Goal: Task Accomplishment & Management: Complete application form

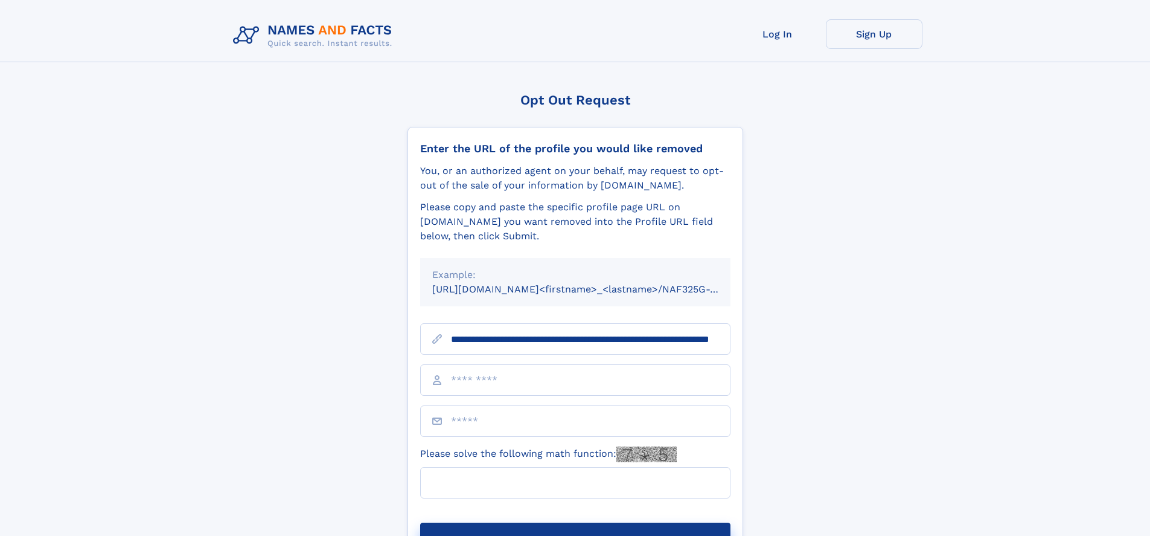
scroll to position [0, 119]
type input "**********"
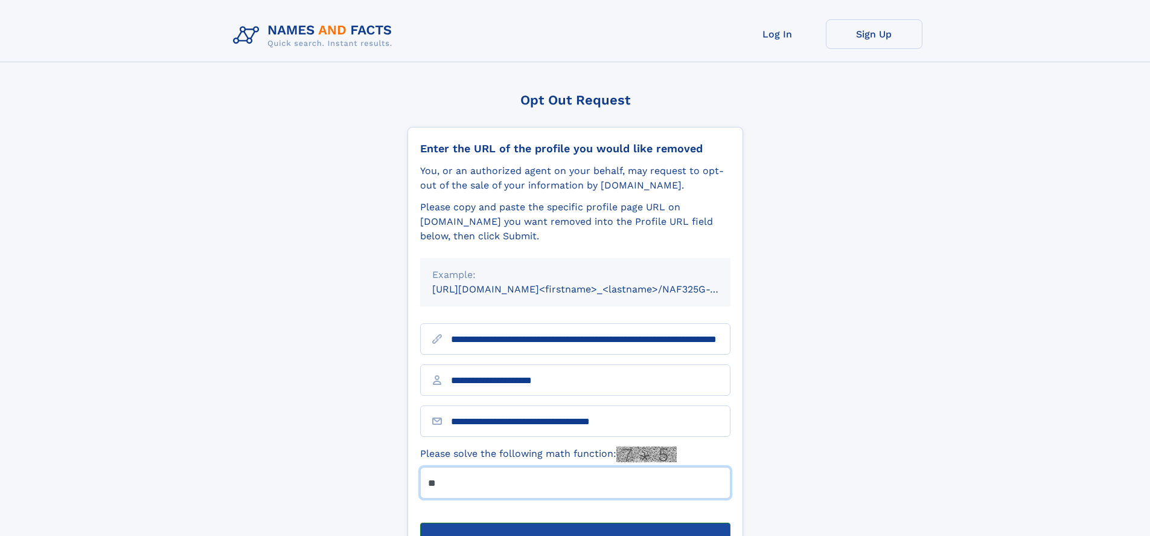
type input "**"
click at [575, 522] on button "Submit Opt Out Request" at bounding box center [575, 541] width 310 height 39
